Goal: Task Accomplishment & Management: Manage account settings

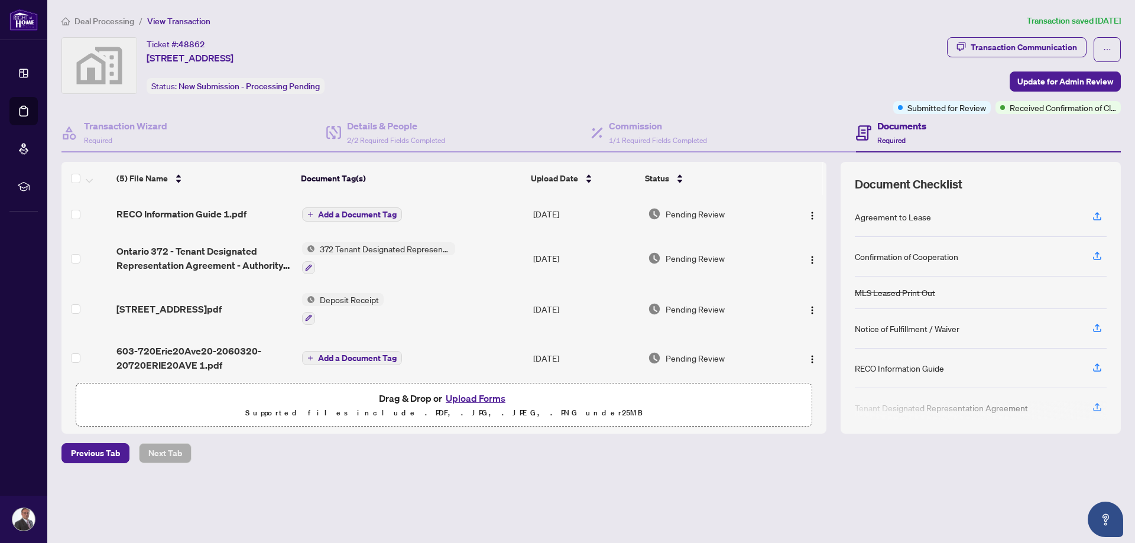
scroll to position [46, 0]
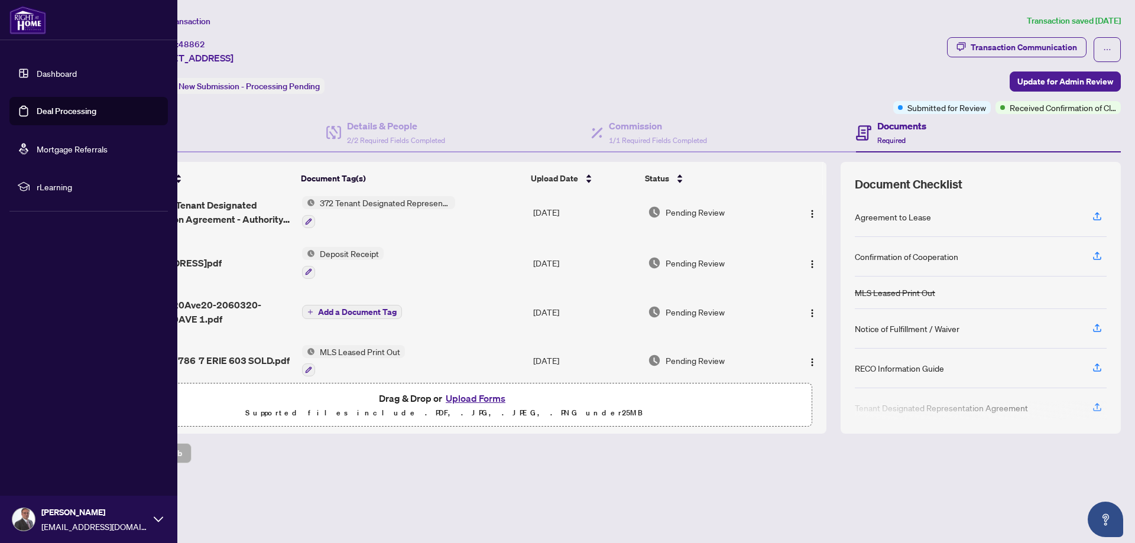
click at [51, 112] on link "Deal Processing" at bounding box center [67, 111] width 60 height 11
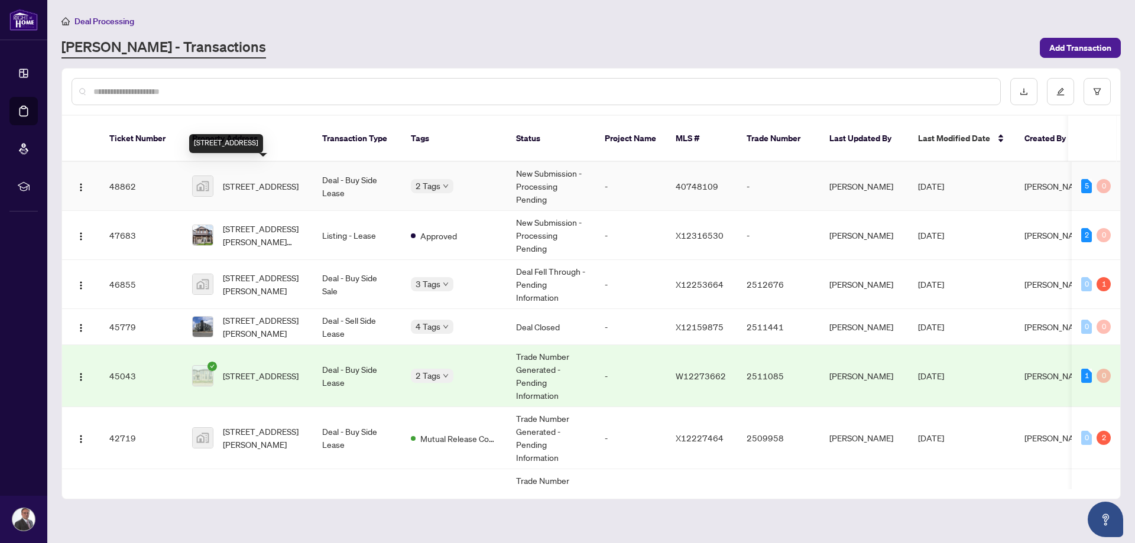
click at [273, 180] on span "[STREET_ADDRESS]" at bounding box center [261, 186] width 76 height 13
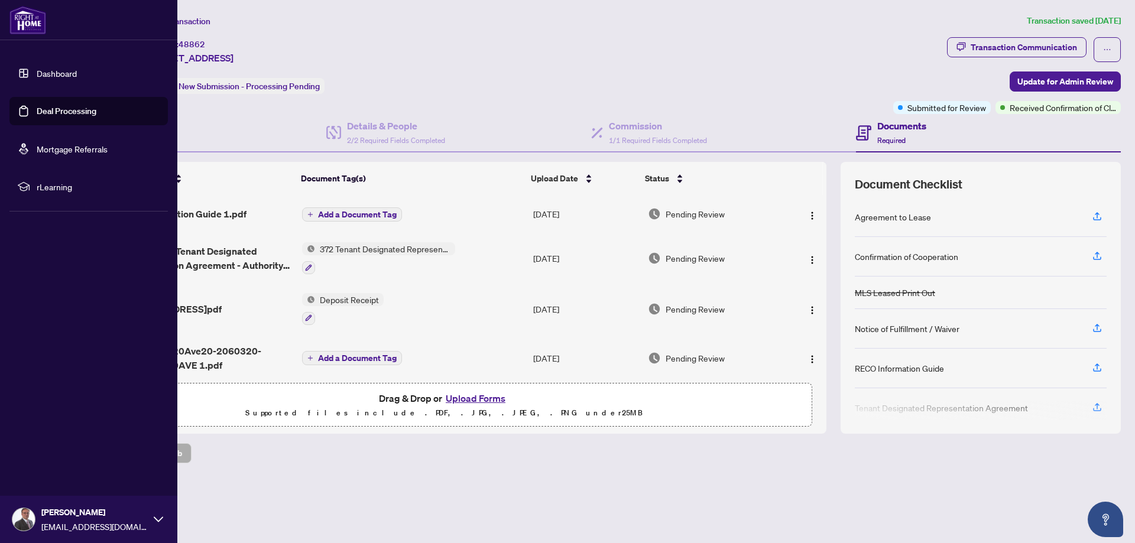
click at [37, 107] on link "Deal Processing" at bounding box center [67, 111] width 60 height 11
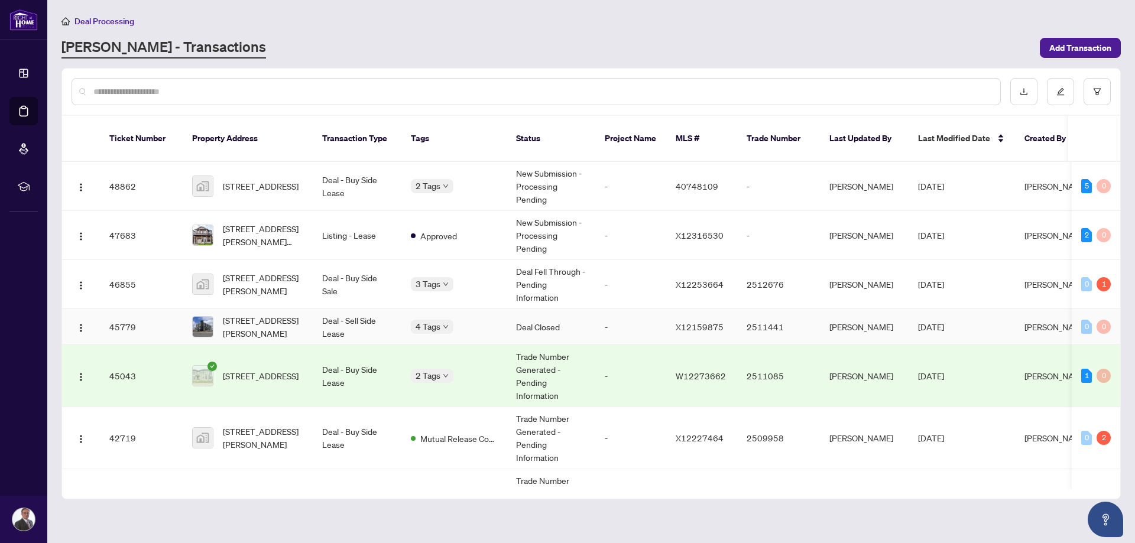
click at [944, 322] on span "[DATE]" at bounding box center [931, 327] width 26 height 11
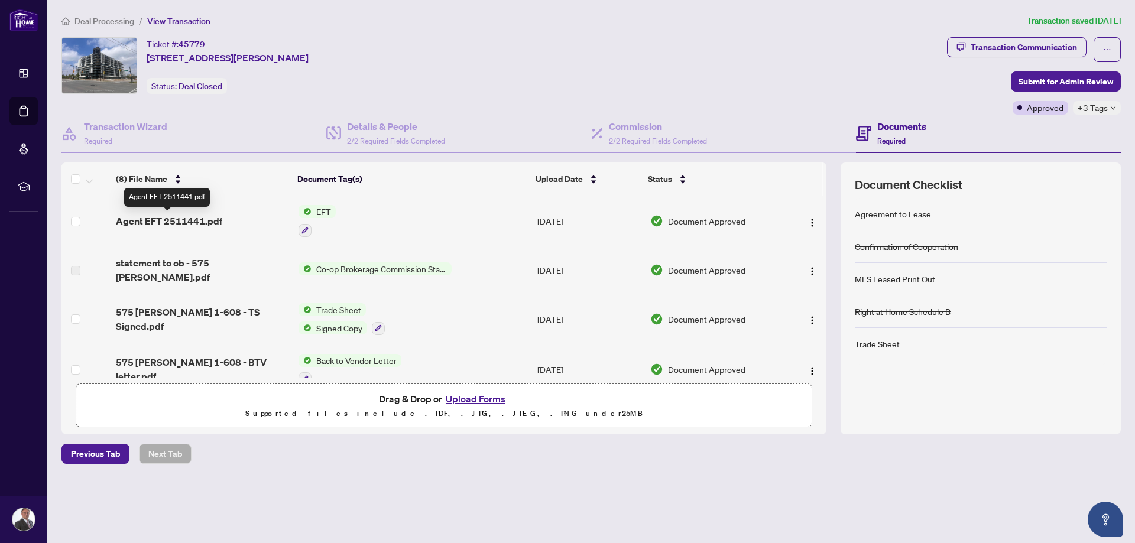
click at [176, 225] on span "Agent EFT 2511441.pdf" at bounding box center [169, 221] width 106 height 14
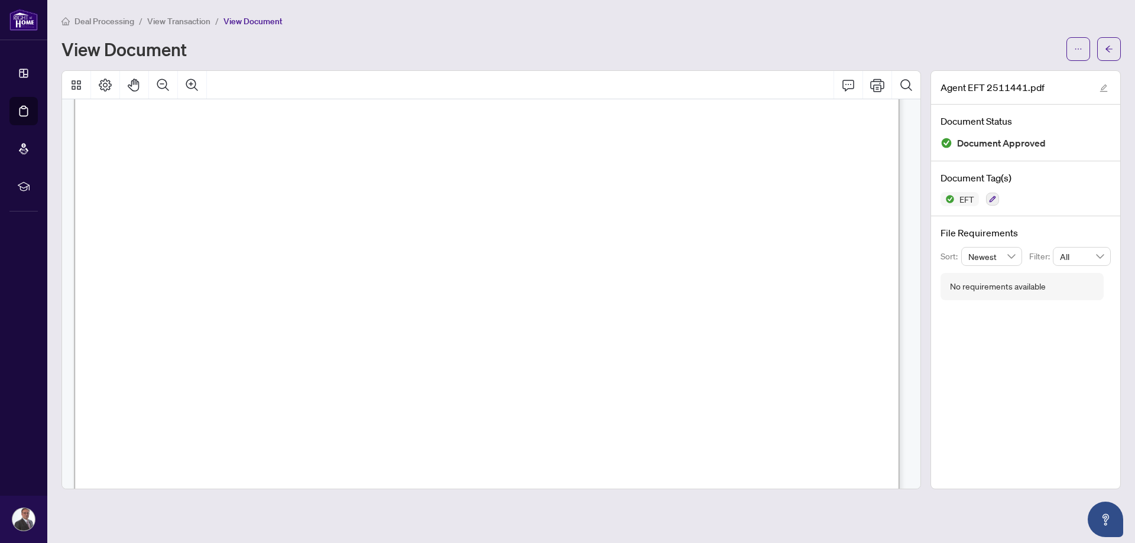
scroll to position [177, 0]
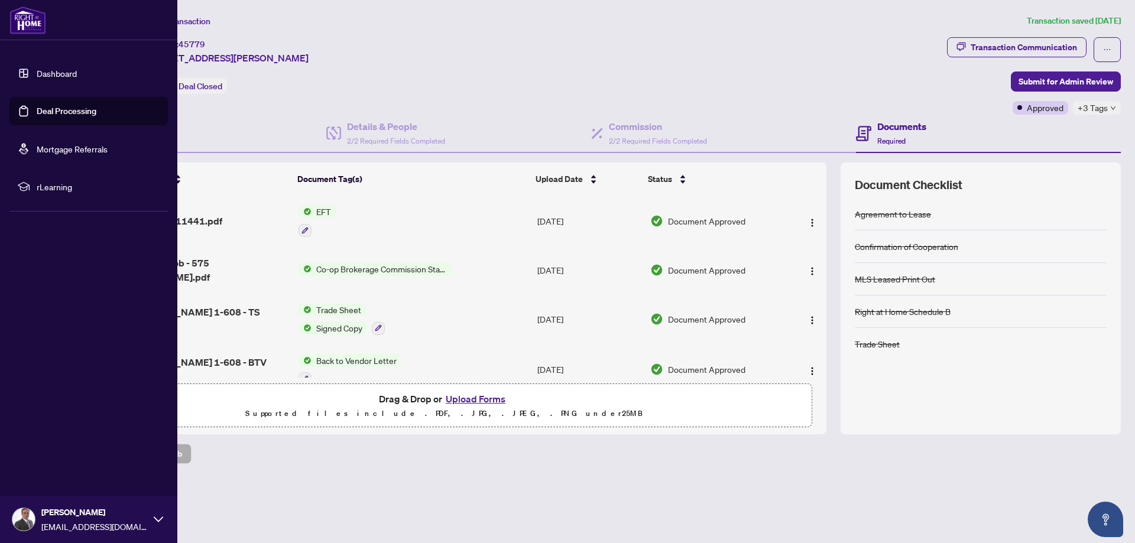
click at [37, 113] on link "Deal Processing" at bounding box center [67, 111] width 60 height 11
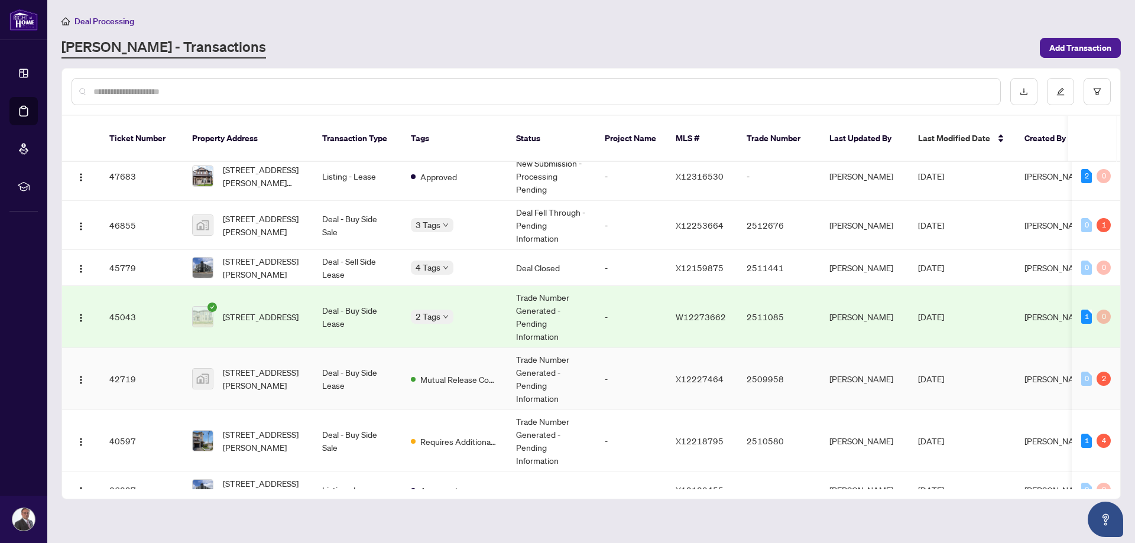
scroll to position [118, 0]
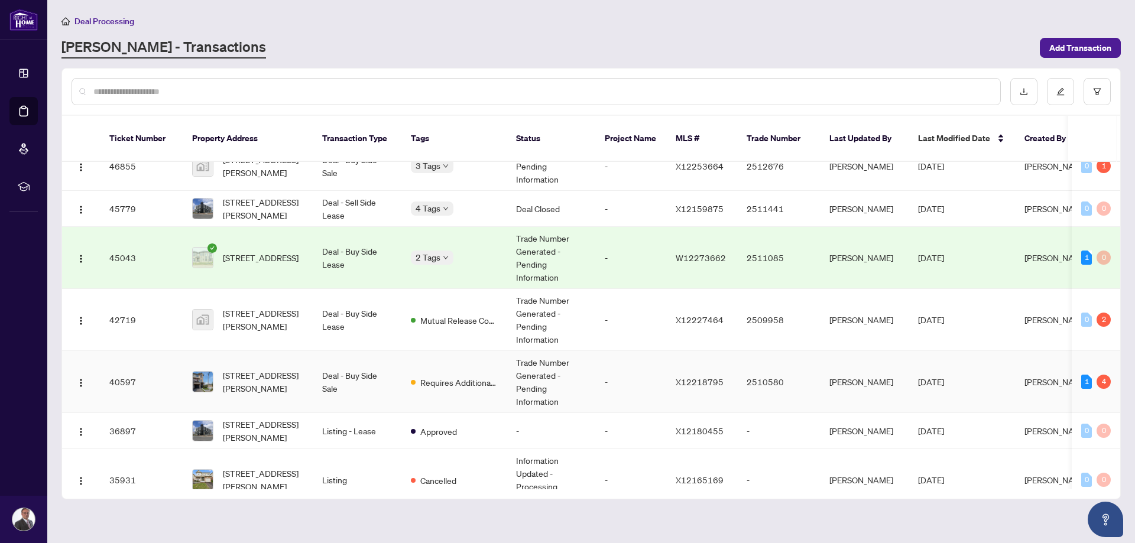
click at [306, 368] on td "[STREET_ADDRESS][PERSON_NAME]" at bounding box center [248, 382] width 130 height 62
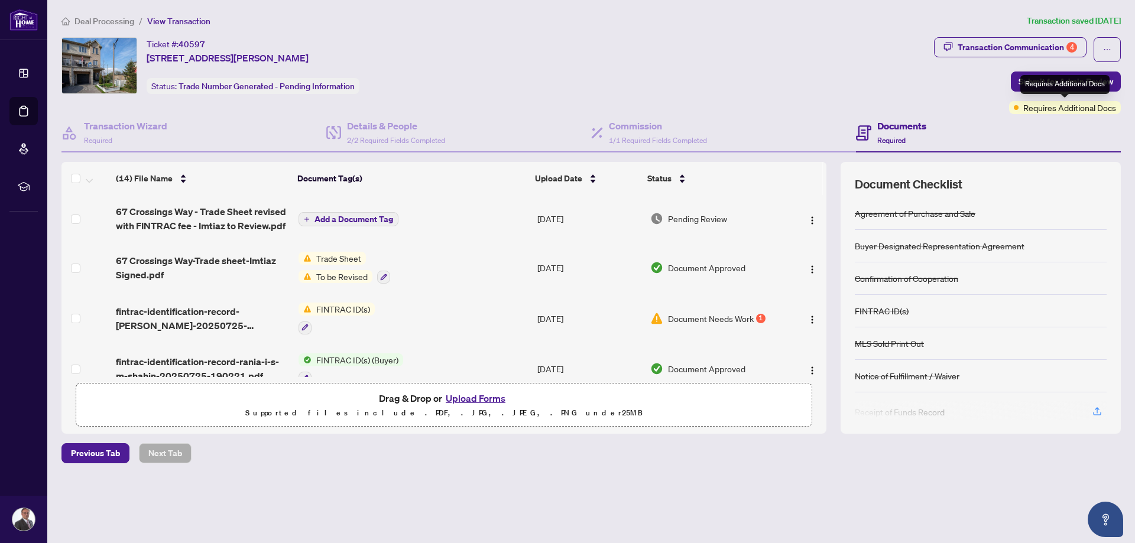
click at [1044, 109] on span "Requires Additional Docs" at bounding box center [1069, 107] width 93 height 13
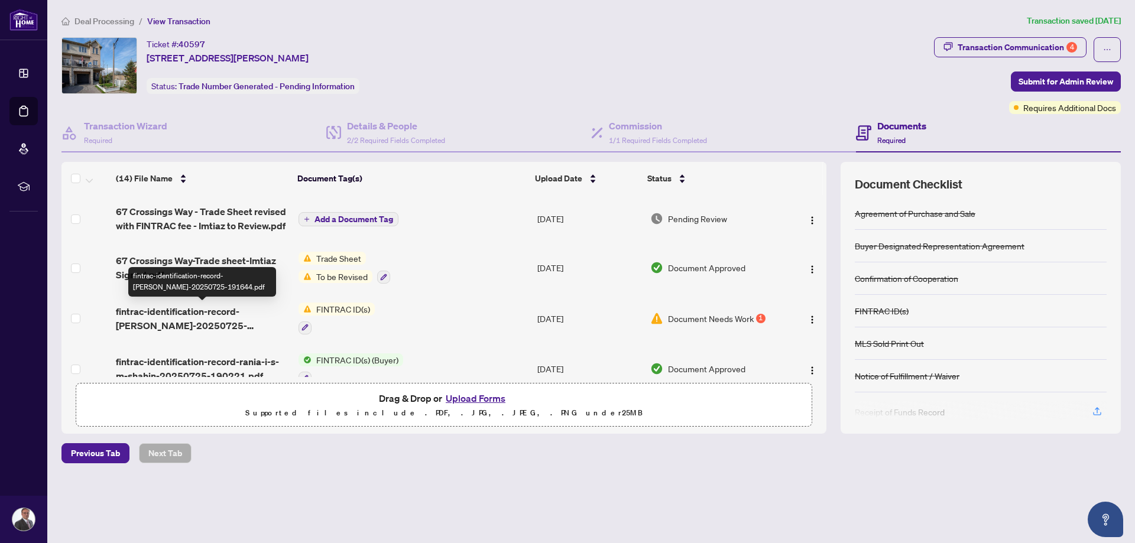
click at [192, 322] on span "fintrac-identification-record-[PERSON_NAME]-20250725-191644.pdf" at bounding box center [202, 318] width 173 height 28
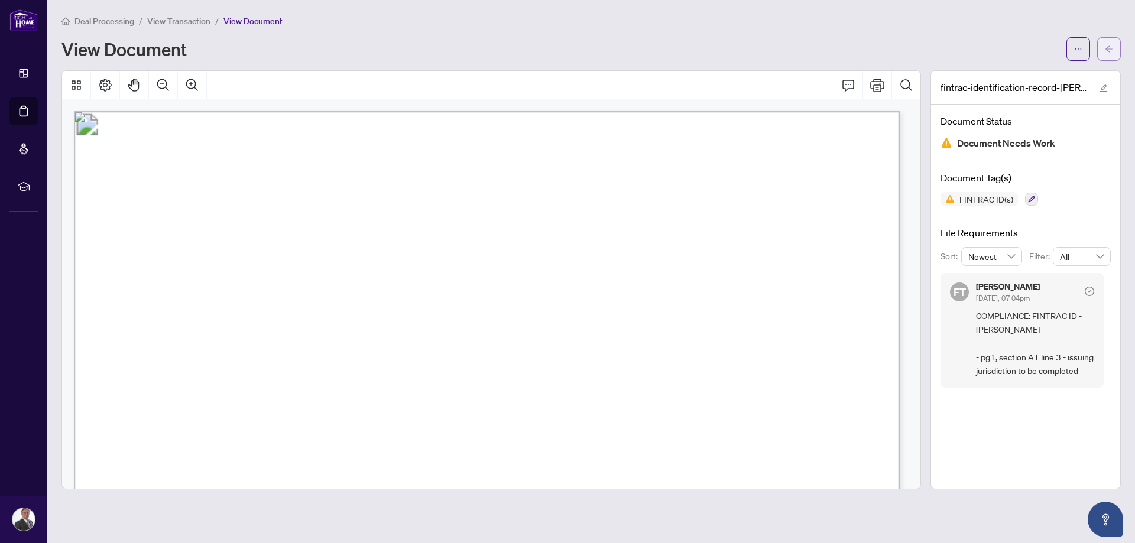
click at [1113, 51] on button "button" at bounding box center [1109, 49] width 24 height 24
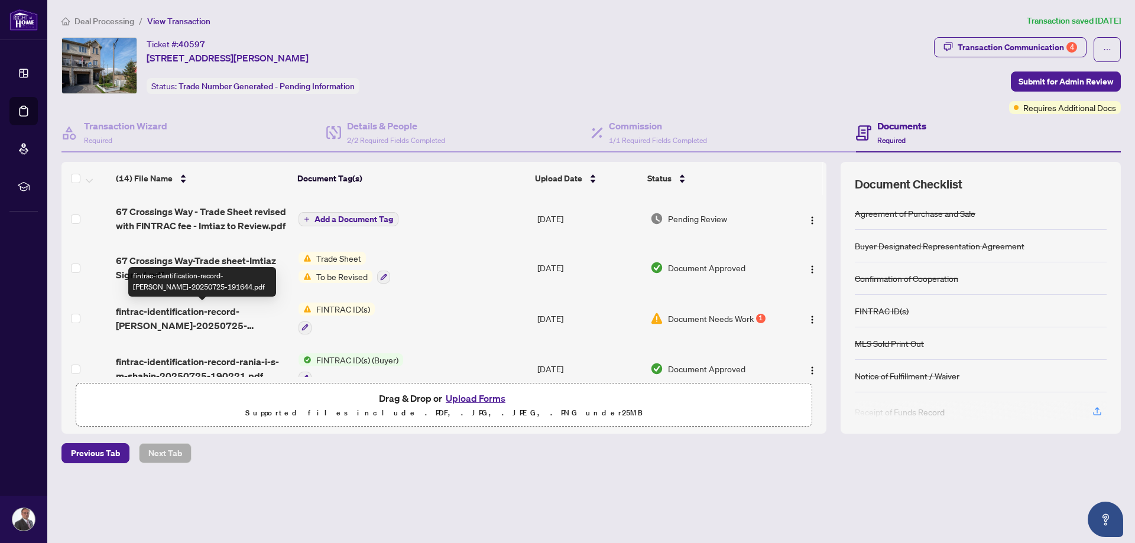
click at [219, 314] on span "fintrac-identification-record-[PERSON_NAME]-20250725-191644.pdf" at bounding box center [202, 318] width 173 height 28
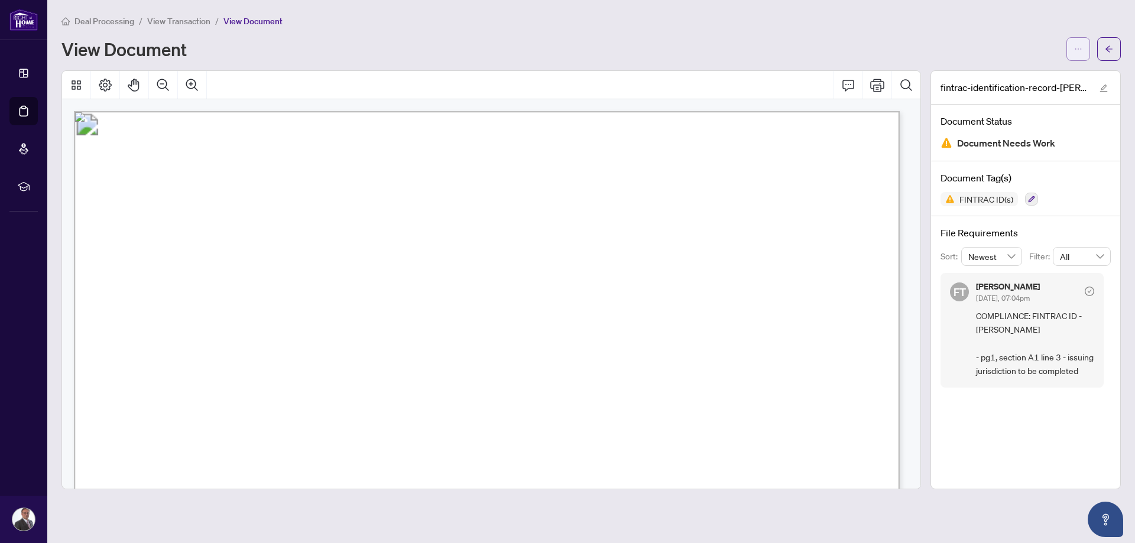
click at [1085, 47] on button "button" at bounding box center [1078, 49] width 24 height 24
click at [1016, 79] on span "Download" at bounding box center [1036, 75] width 90 height 13
click at [1107, 48] on icon "arrow-left" at bounding box center [1109, 49] width 8 height 8
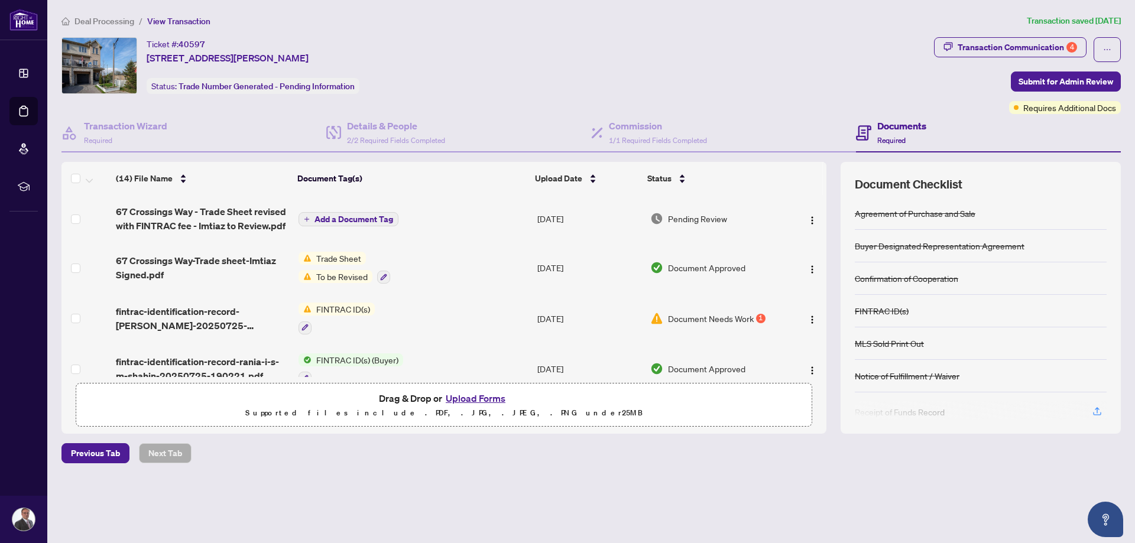
click at [474, 401] on button "Upload Forms" at bounding box center [475, 398] width 67 height 15
click at [476, 400] on button "Upload Forms" at bounding box center [475, 398] width 67 height 15
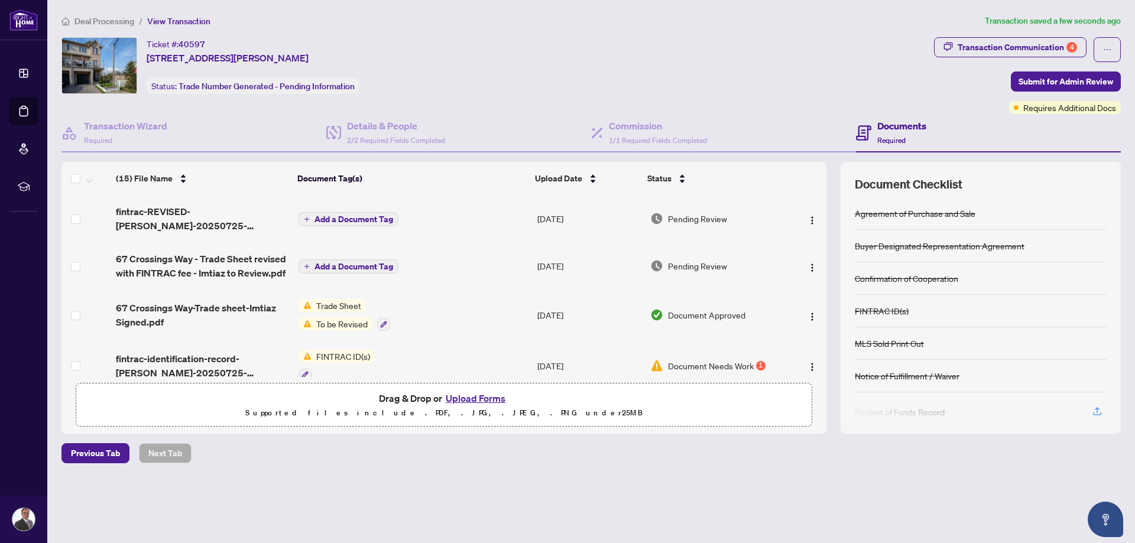
click at [359, 219] on span "Add a Document Tag" at bounding box center [353, 219] width 79 height 8
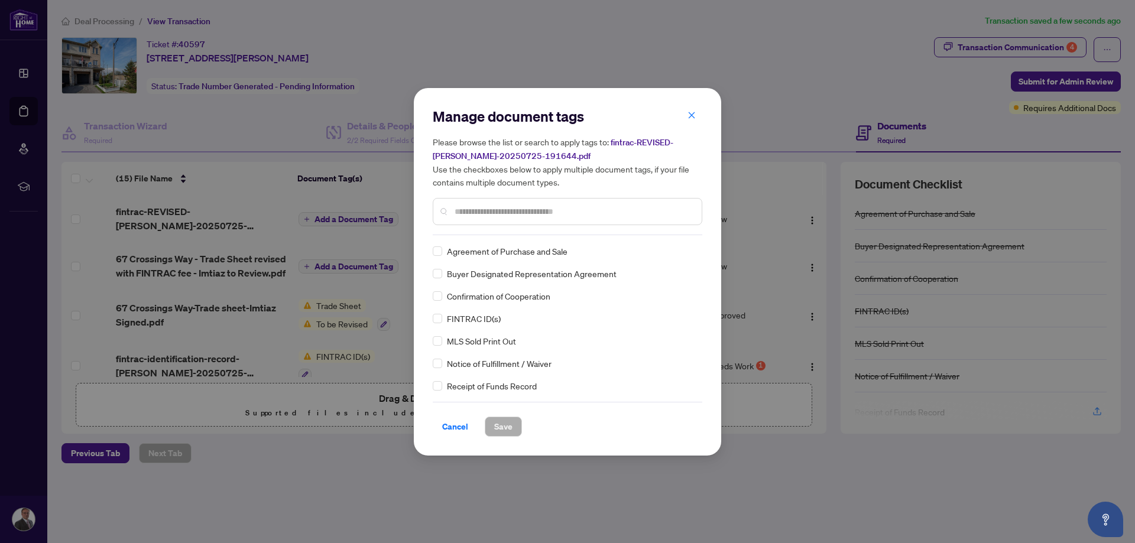
click at [504, 213] on input "text" at bounding box center [574, 211] width 238 height 13
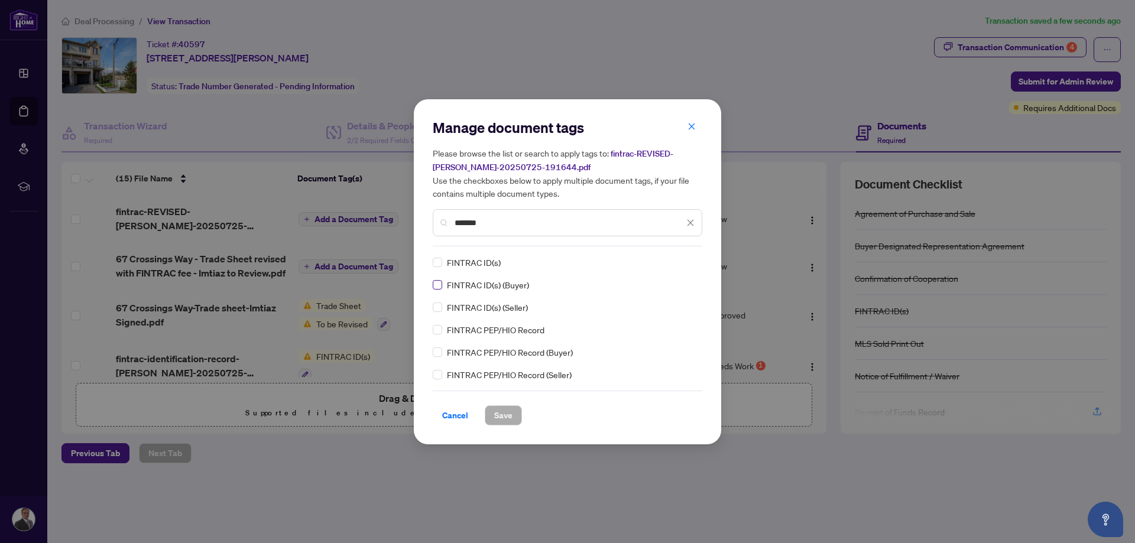
type input "*******"
click at [502, 415] on span "Save" at bounding box center [503, 415] width 18 height 19
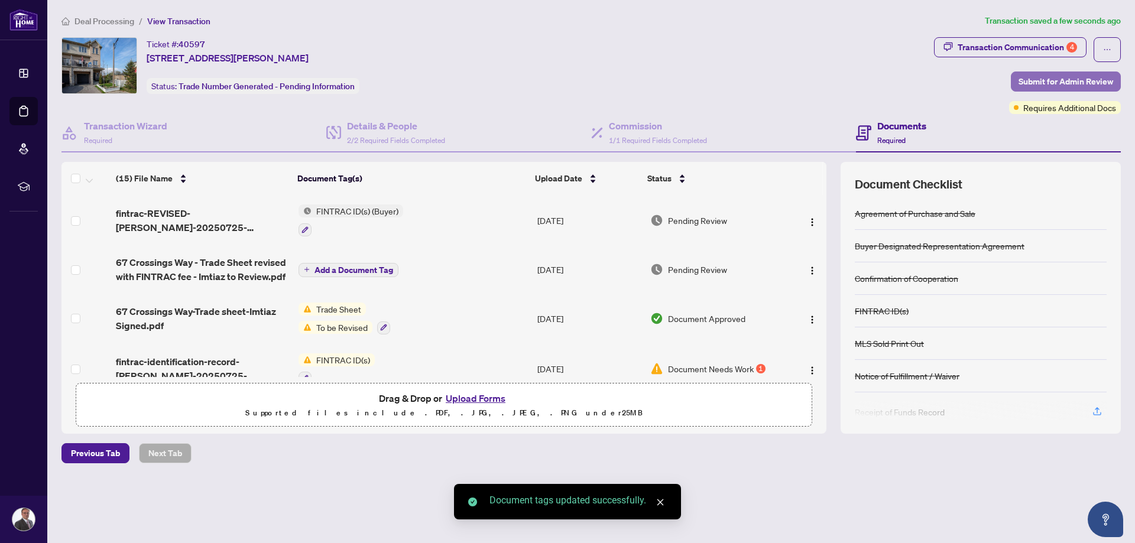
click at [1096, 83] on span "Submit for Admin Review" at bounding box center [1065, 81] width 95 height 19
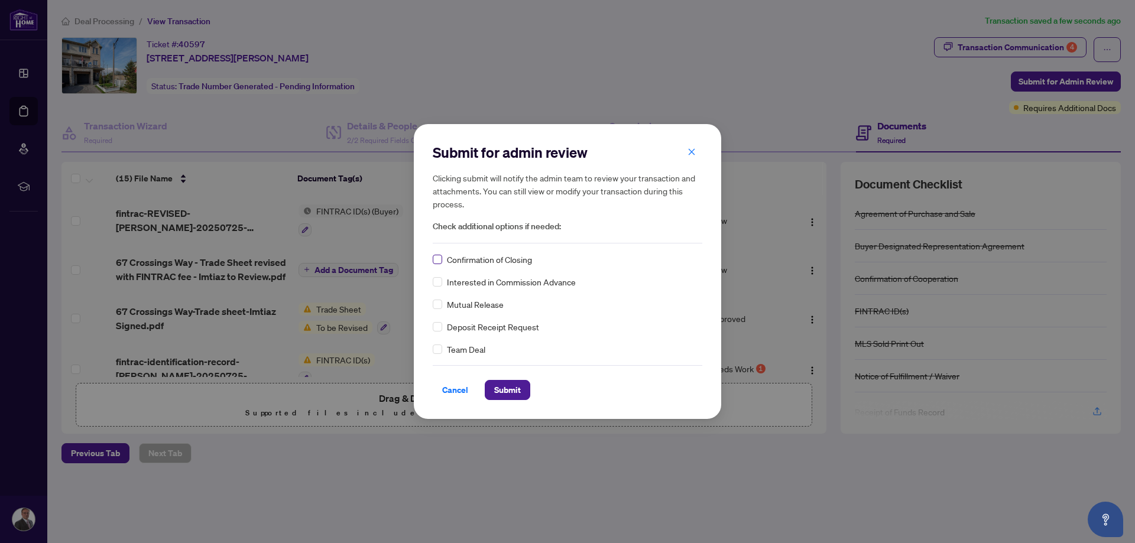
click at [439, 254] on label at bounding box center [437, 259] width 9 height 13
click at [504, 393] on span "Submit" at bounding box center [507, 390] width 27 height 19
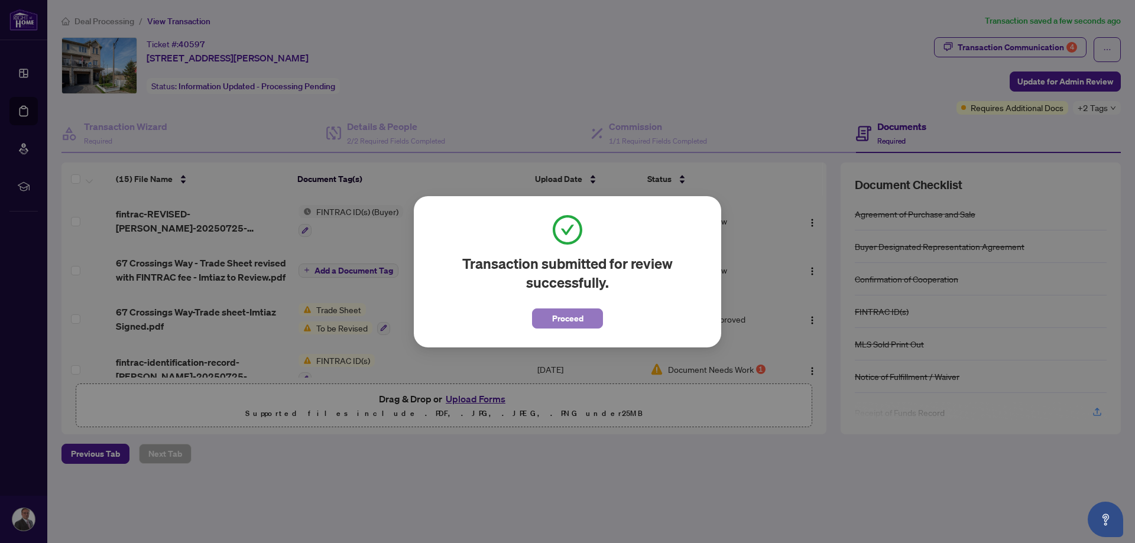
click at [573, 322] on span "Proceed" at bounding box center [567, 318] width 31 height 19
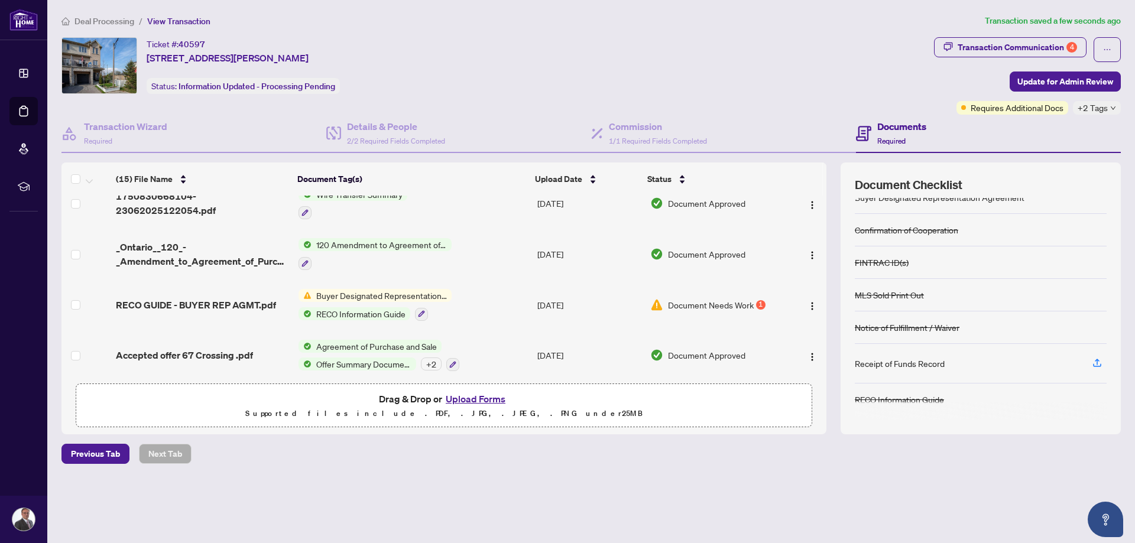
scroll to position [575, 0]
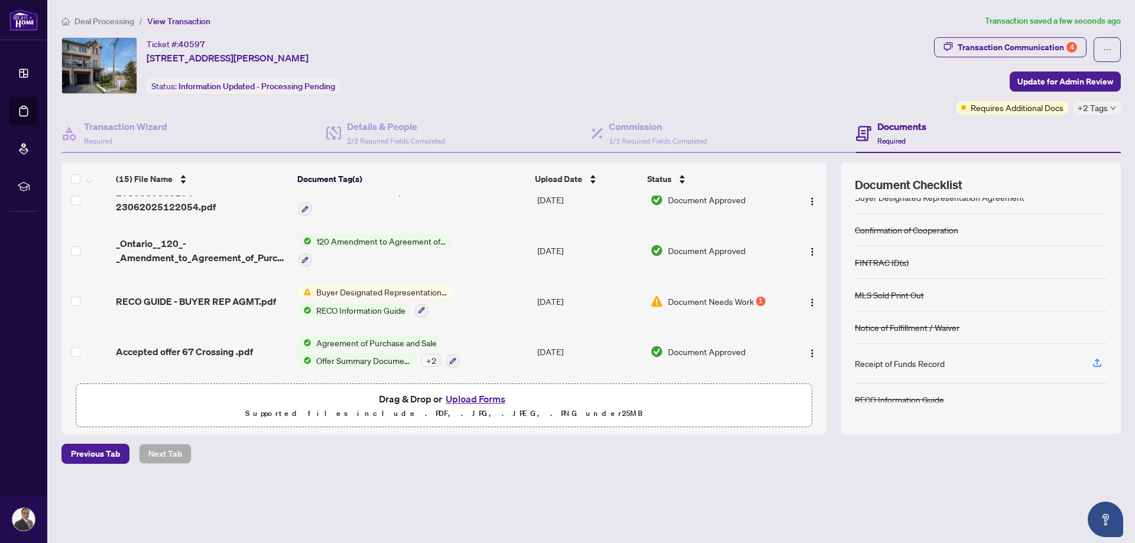
click at [722, 301] on span "Document Needs Work" at bounding box center [711, 301] width 86 height 13
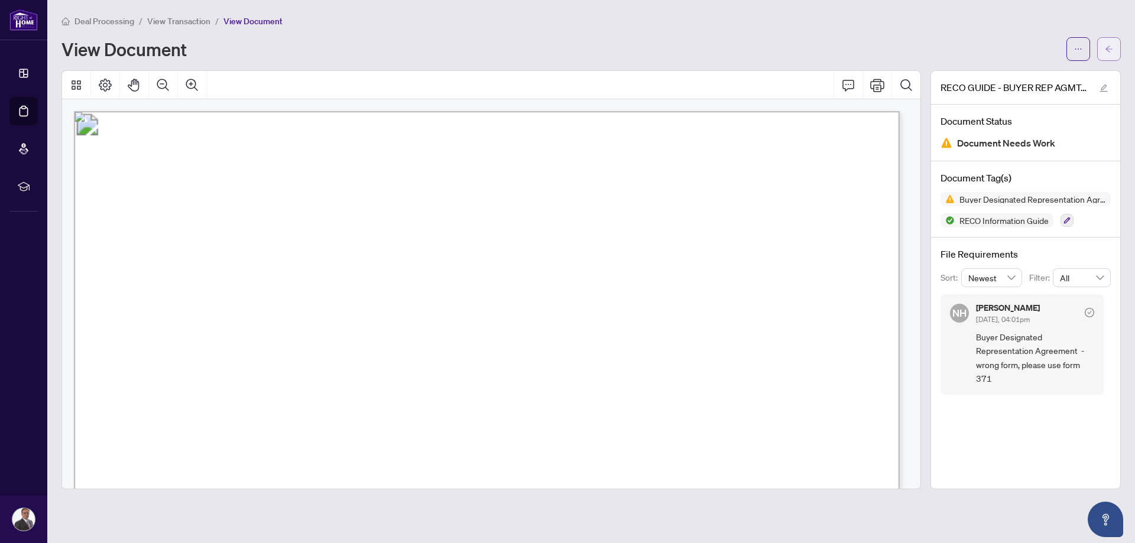
click at [1106, 51] on icon "arrow-left" at bounding box center [1109, 49] width 8 height 8
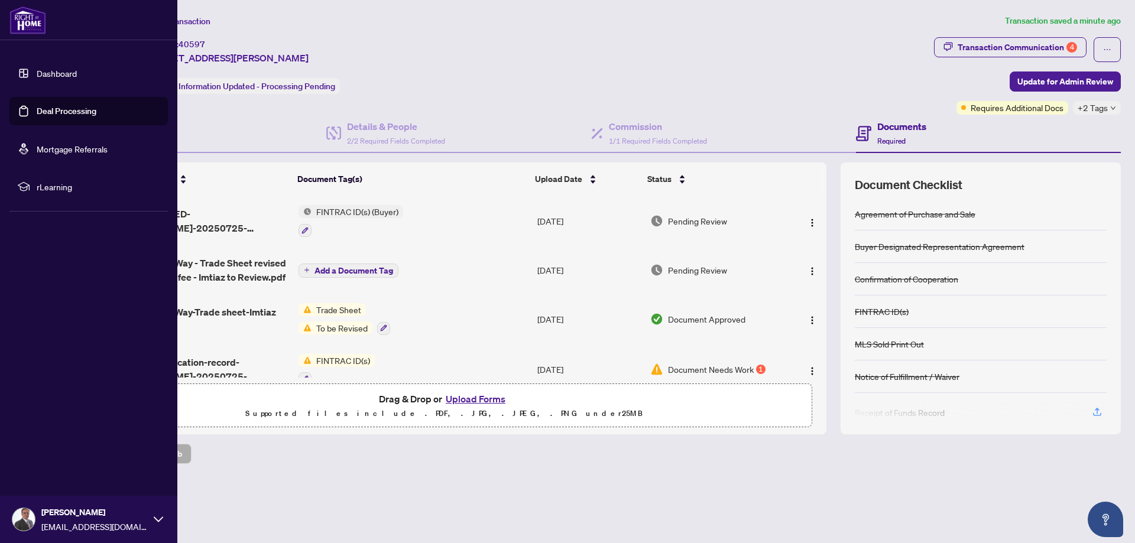
click at [66, 78] on link "Dashboard" at bounding box center [57, 73] width 40 height 11
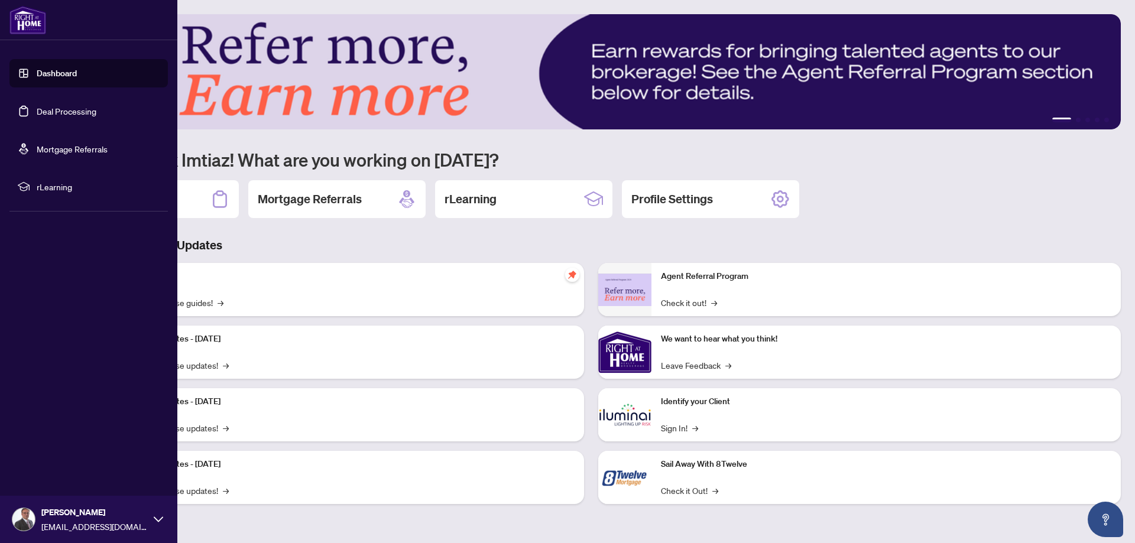
click at [60, 109] on link "Deal Processing" at bounding box center [67, 111] width 60 height 11
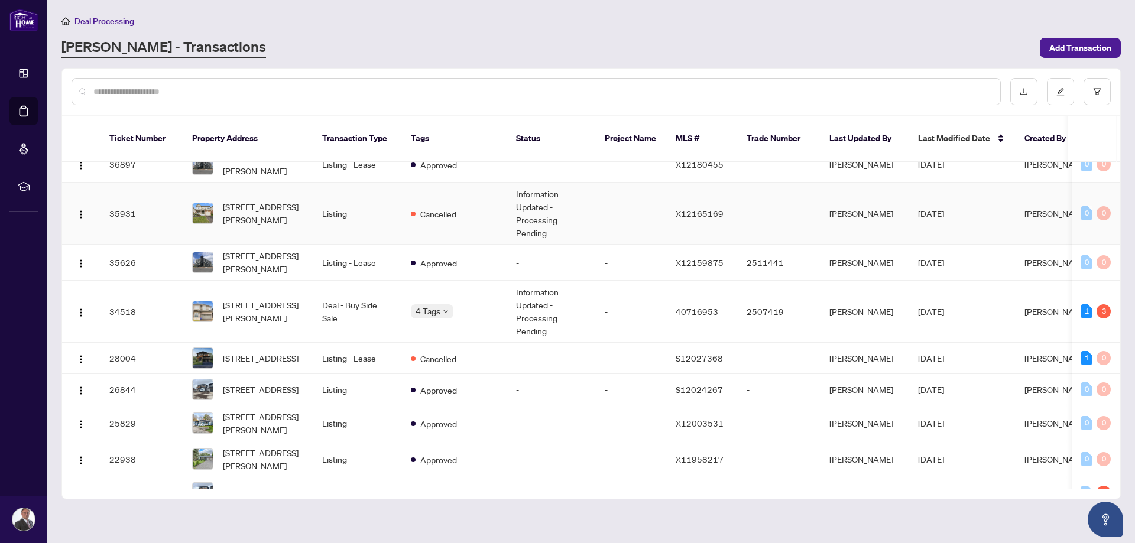
scroll to position [366, 0]
